Goal: Transaction & Acquisition: Purchase product/service

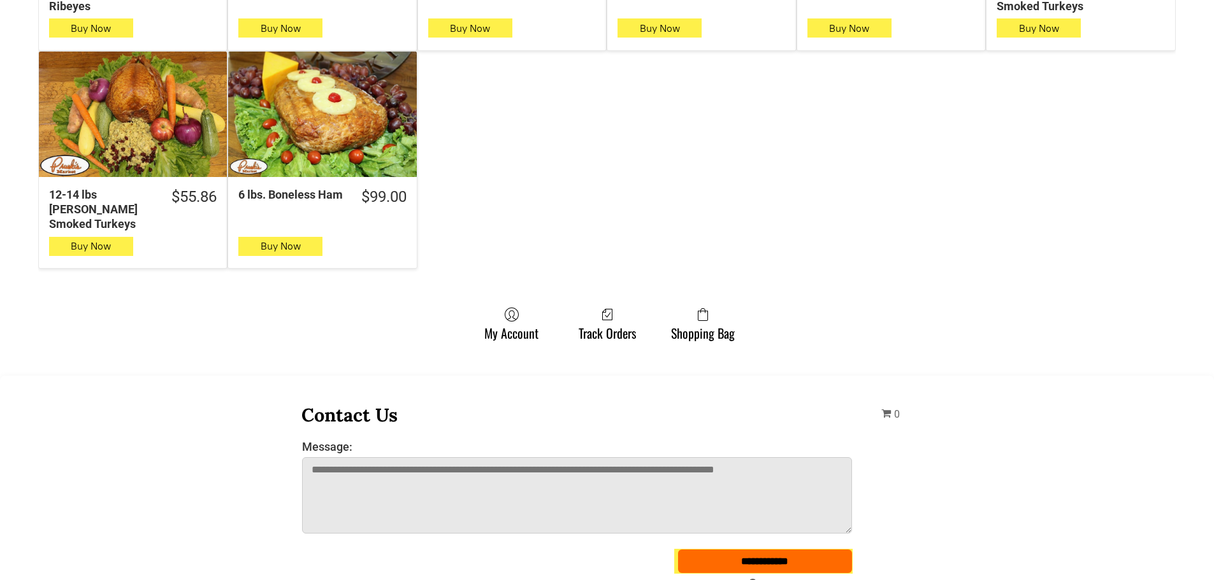
scroll to position [765, 0]
